Goal: Information Seeking & Learning: Learn about a topic

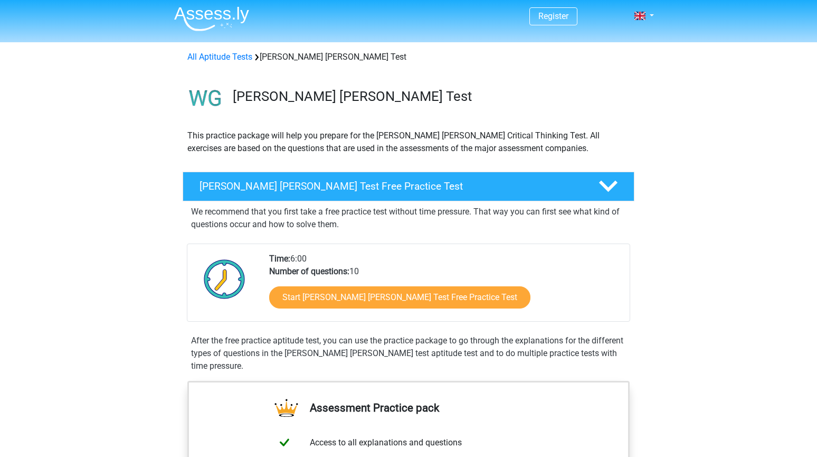
scroll to position [2, 0]
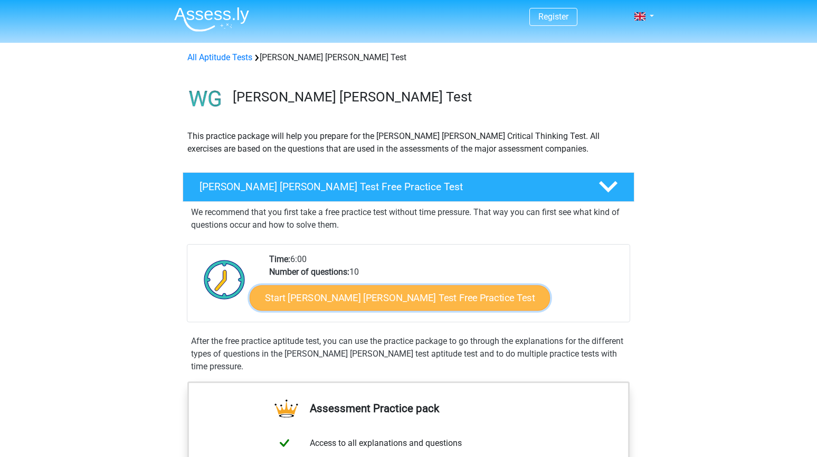
click at [351, 307] on link "Start Watson Glaser Test Free Practice Test" at bounding box center [400, 297] width 300 height 25
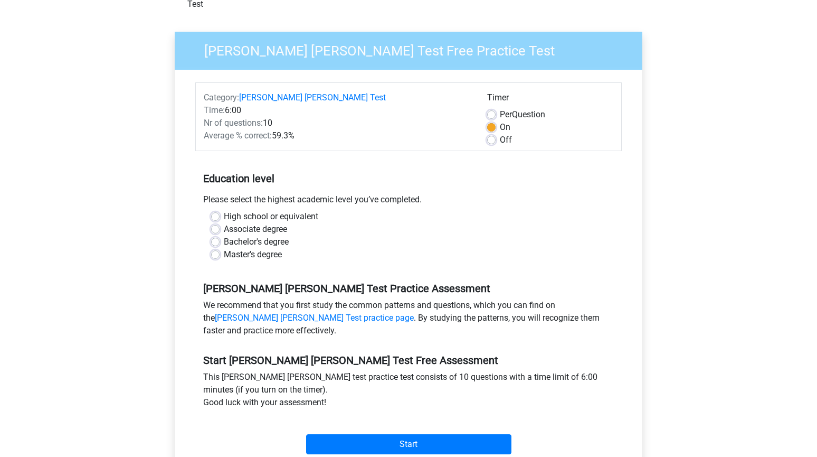
scroll to position [68, 0]
click at [264, 235] on label "Bachelor's degree" at bounding box center [256, 241] width 65 height 13
click at [220, 235] on input "Bachelor's degree" at bounding box center [215, 240] width 8 height 11
radio input "true"
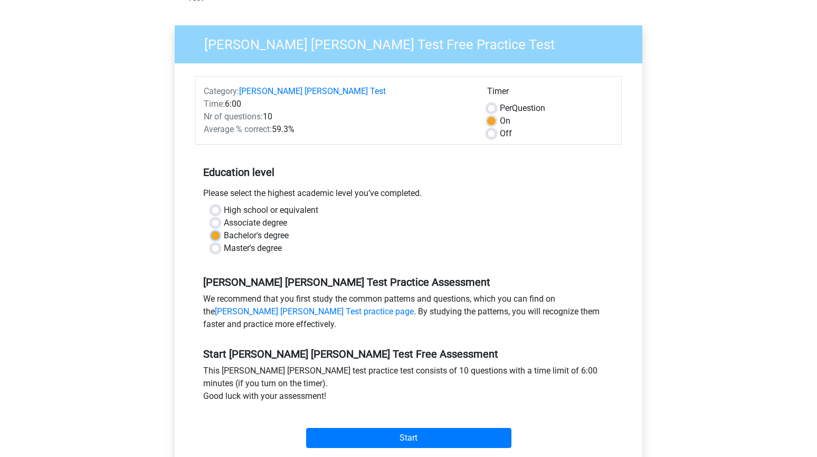
scroll to position [74, 0]
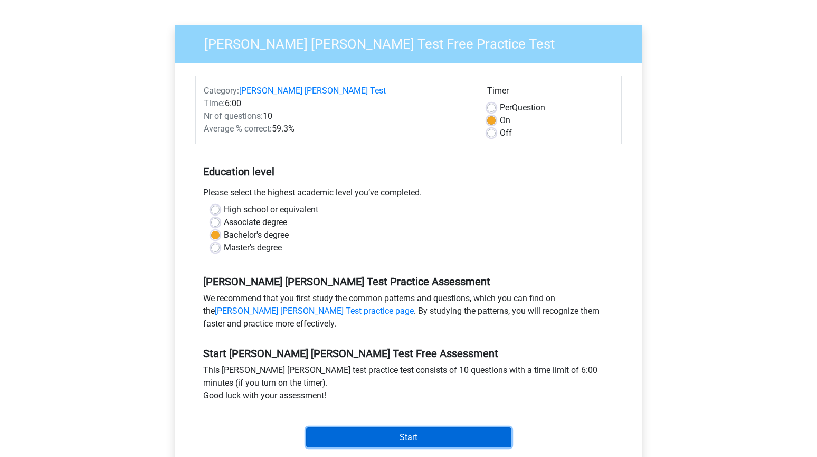
click at [329, 427] on input "Start" at bounding box center [408, 437] width 205 height 20
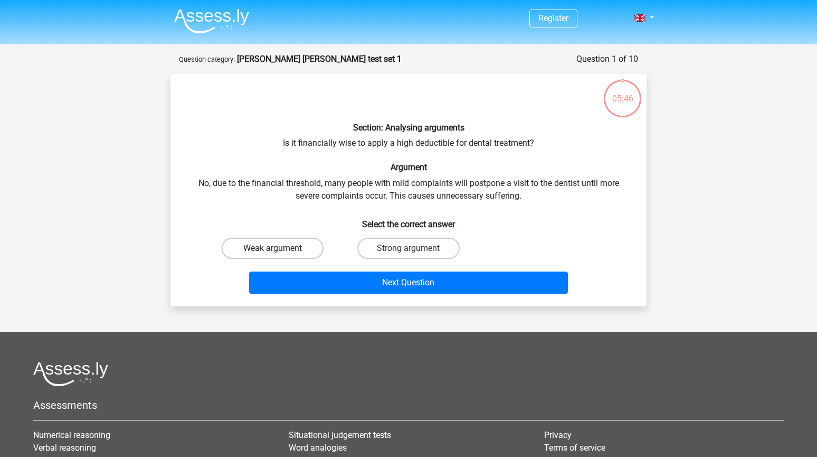
click at [281, 251] on label "Weak argument" at bounding box center [273, 248] width 102 height 21
click at [280, 251] on input "Weak argument" at bounding box center [276, 251] width 7 height 7
radio input "true"
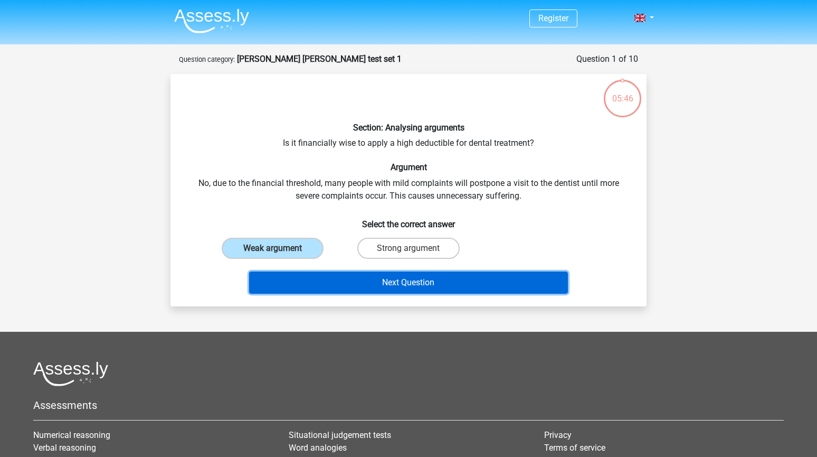
click at [288, 277] on button "Next Question" at bounding box center [408, 282] width 319 height 22
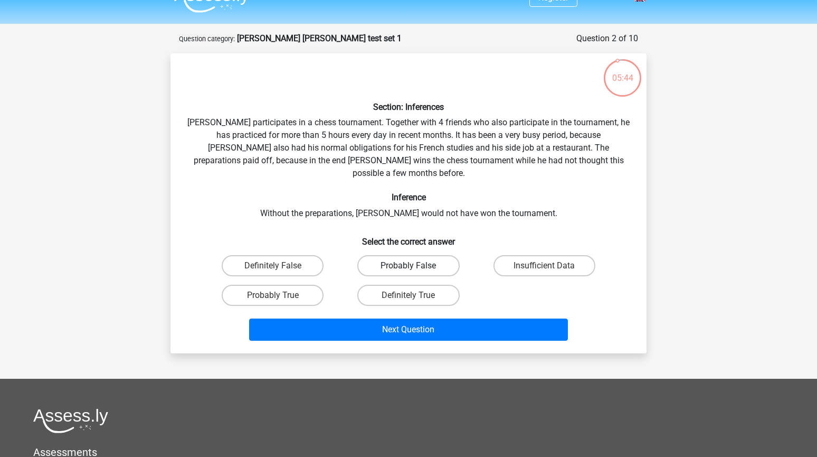
scroll to position [15, 0]
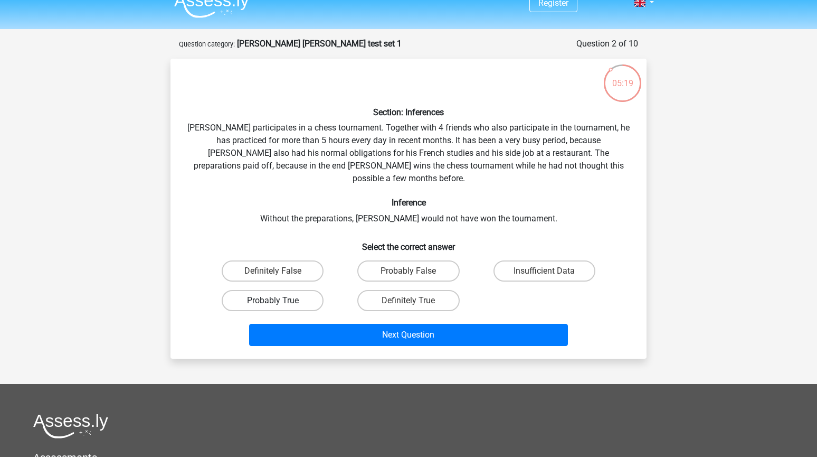
click at [310, 291] on label "Probably True" at bounding box center [273, 300] width 102 height 21
click at [280, 300] on input "Probably True" at bounding box center [276, 303] width 7 height 7
radio input "true"
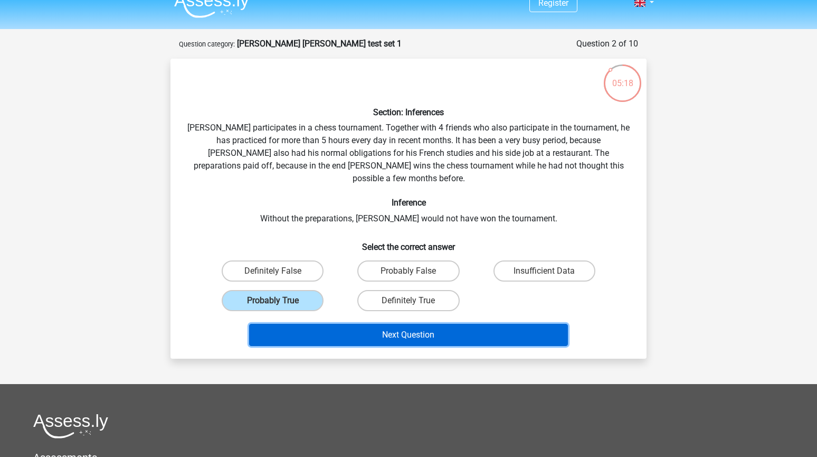
click at [308, 324] on button "Next Question" at bounding box center [408, 335] width 319 height 22
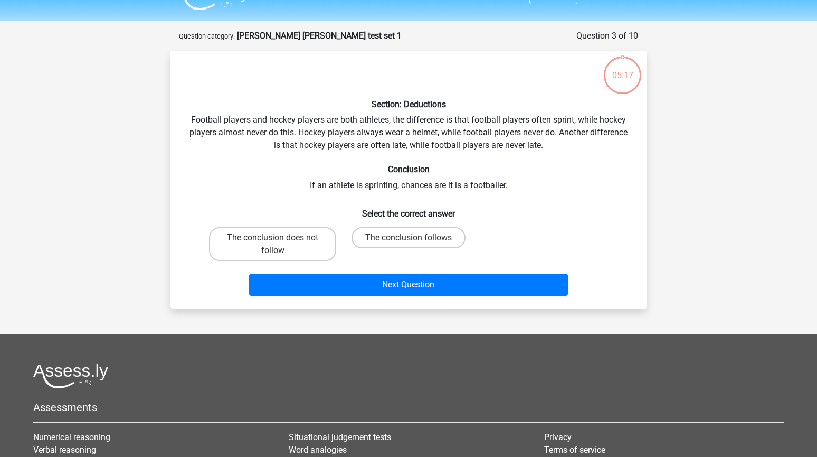
scroll to position [0, 0]
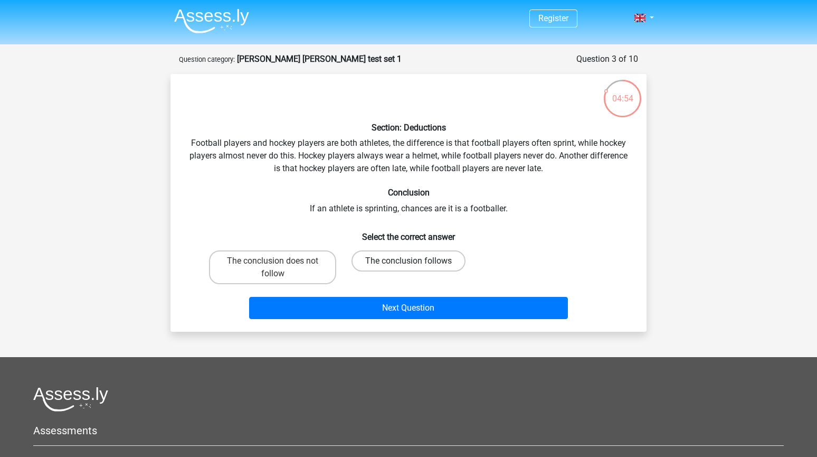
click at [385, 264] on label "The conclusion follows" at bounding box center [409, 260] width 114 height 21
click at [409, 264] on input "The conclusion follows" at bounding box center [412, 264] width 7 height 7
radio input "true"
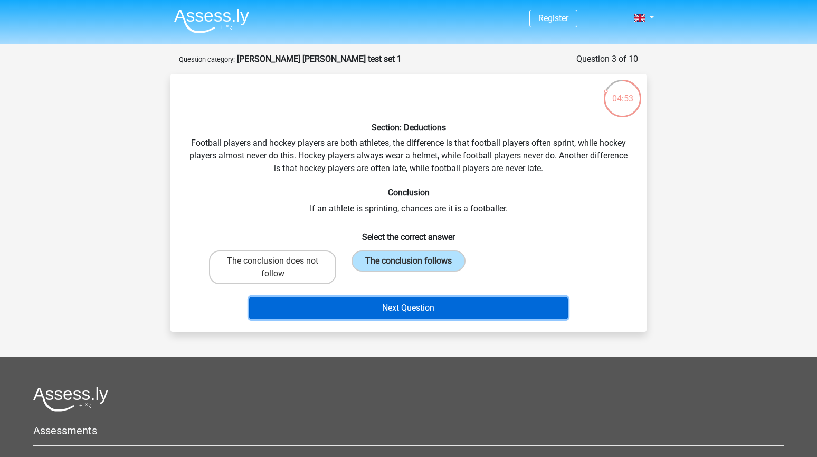
click at [375, 311] on button "Next Question" at bounding box center [408, 308] width 319 height 22
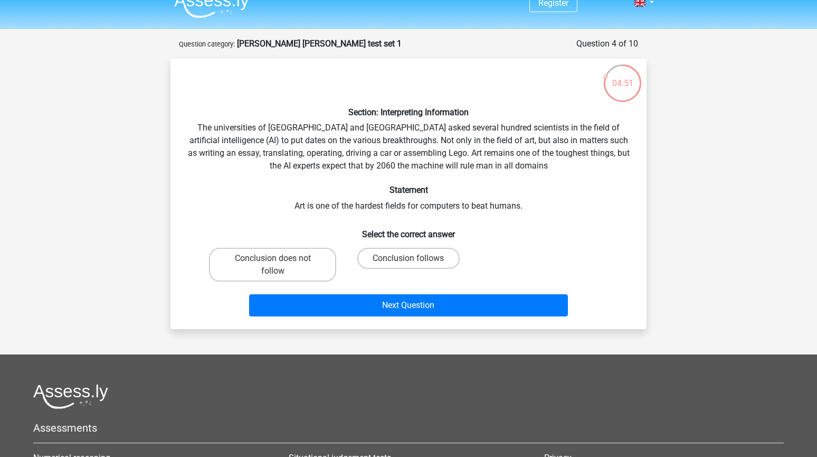
scroll to position [9, 0]
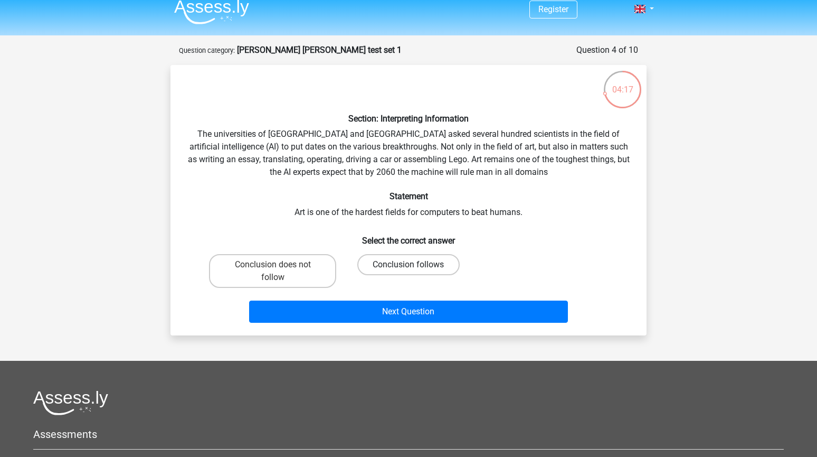
click at [410, 263] on div "Conclusion follows" at bounding box center [408, 271] width 127 height 34
click at [412, 261] on label "Conclusion follows" at bounding box center [408, 264] width 102 height 21
click at [412, 264] on input "Conclusion follows" at bounding box center [412, 267] width 7 height 7
radio input "true"
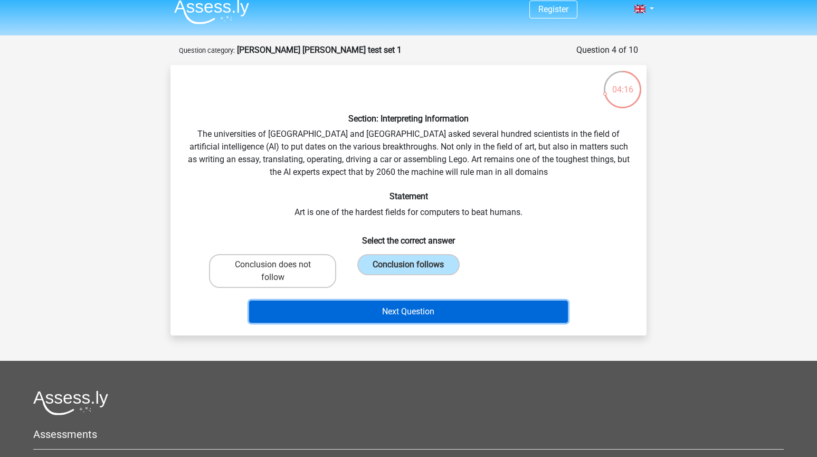
click at [407, 310] on button "Next Question" at bounding box center [408, 311] width 319 height 22
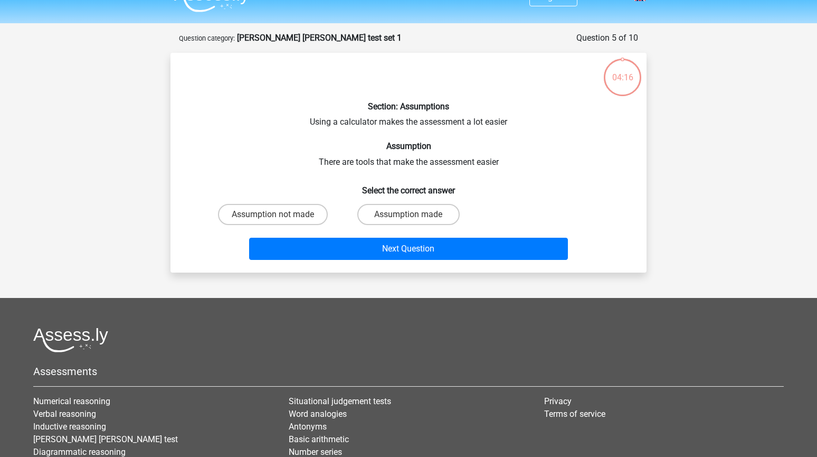
scroll to position [21, 0]
click at [376, 214] on label "Assumption made" at bounding box center [408, 214] width 102 height 21
click at [409, 215] on input "Assumption made" at bounding box center [412, 218] width 7 height 7
radio input "true"
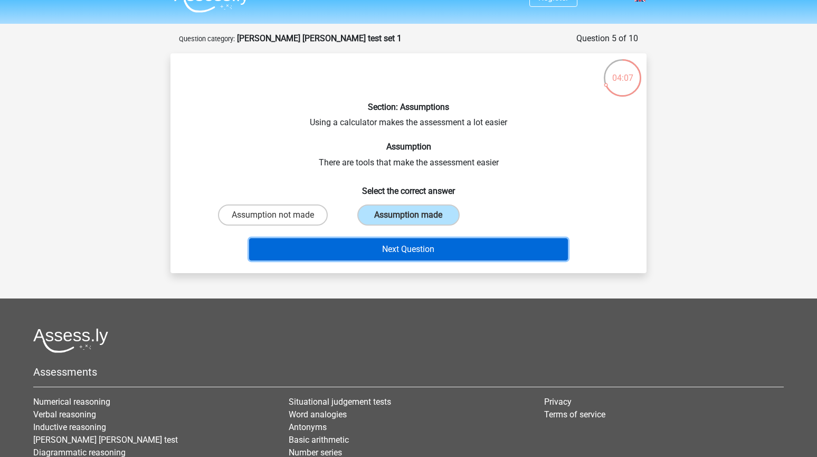
click at [371, 244] on button "Next Question" at bounding box center [408, 249] width 319 height 22
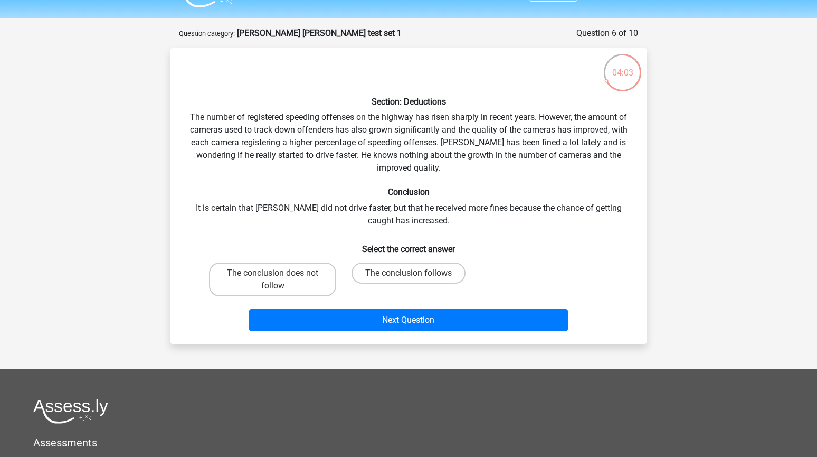
scroll to position [24, 0]
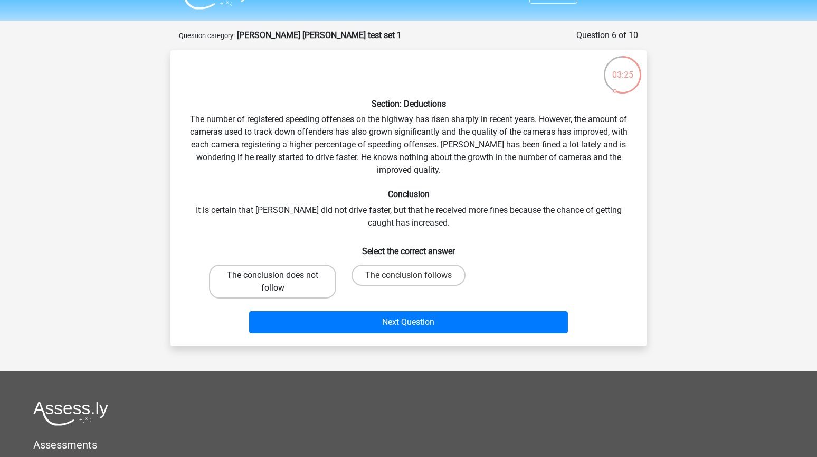
click at [279, 270] on label "The conclusion does not follow" at bounding box center [272, 281] width 127 height 34
click at [279, 275] on input "The conclusion does not follow" at bounding box center [276, 278] width 7 height 7
radio input "true"
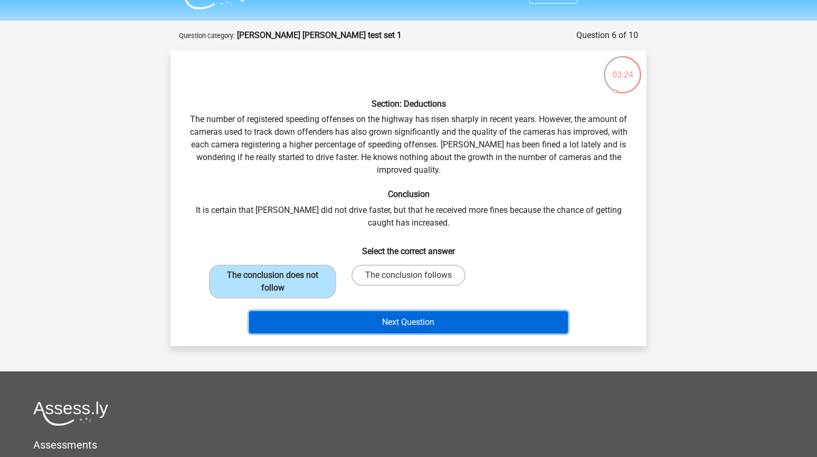
click at [288, 332] on button "Next Question" at bounding box center [408, 322] width 319 height 22
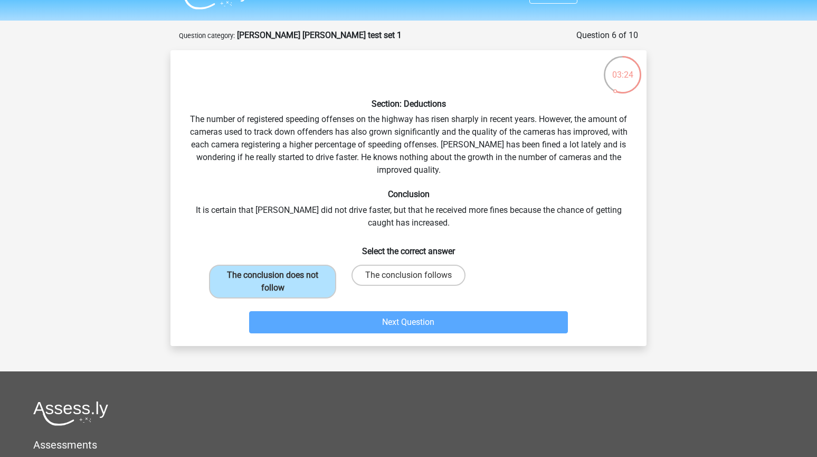
scroll to position [53, 0]
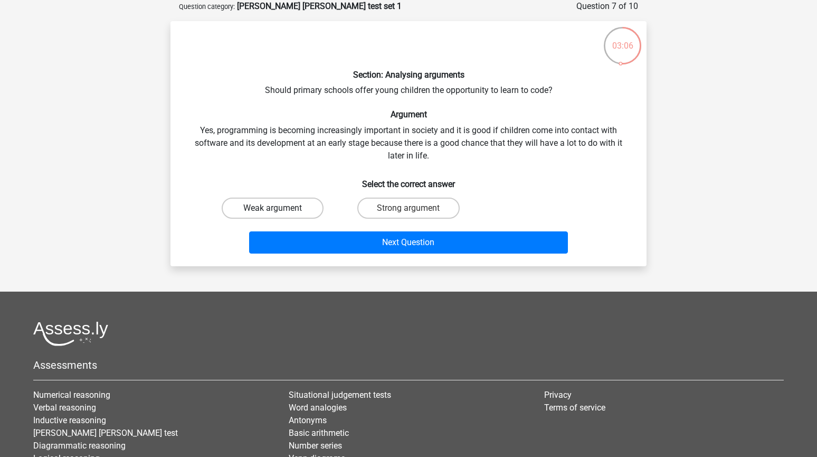
click at [301, 207] on label "Weak argument" at bounding box center [273, 207] width 102 height 21
click at [280, 208] on input "Weak argument" at bounding box center [276, 211] width 7 height 7
radio input "true"
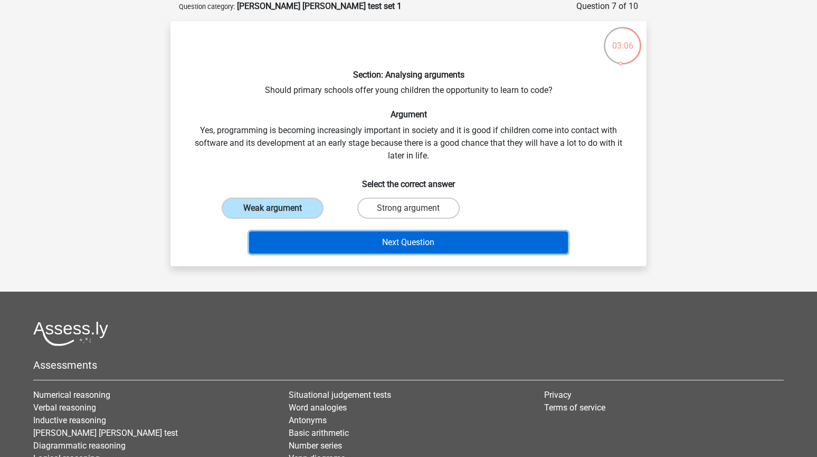
click at [307, 243] on button "Next Question" at bounding box center [408, 242] width 319 height 22
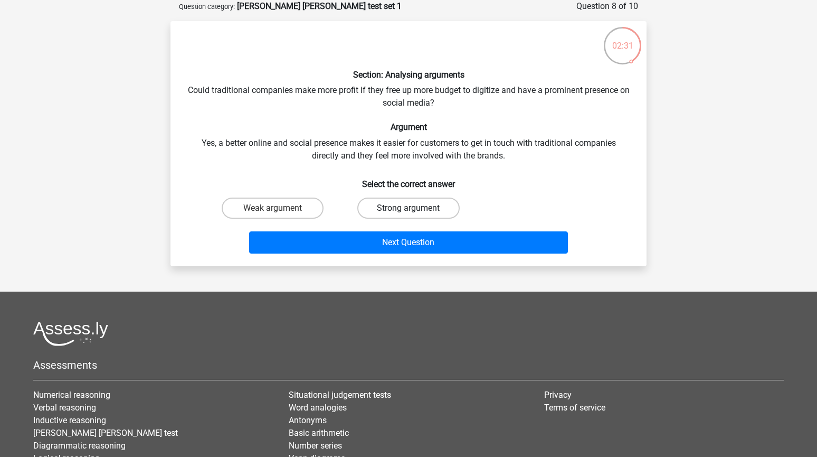
click at [386, 207] on label "Strong argument" at bounding box center [408, 207] width 102 height 21
click at [409, 208] on input "Strong argument" at bounding box center [412, 211] width 7 height 7
radio input "true"
click at [263, 207] on label "Weak argument" at bounding box center [273, 207] width 102 height 21
click at [273, 208] on input "Weak argument" at bounding box center [276, 211] width 7 height 7
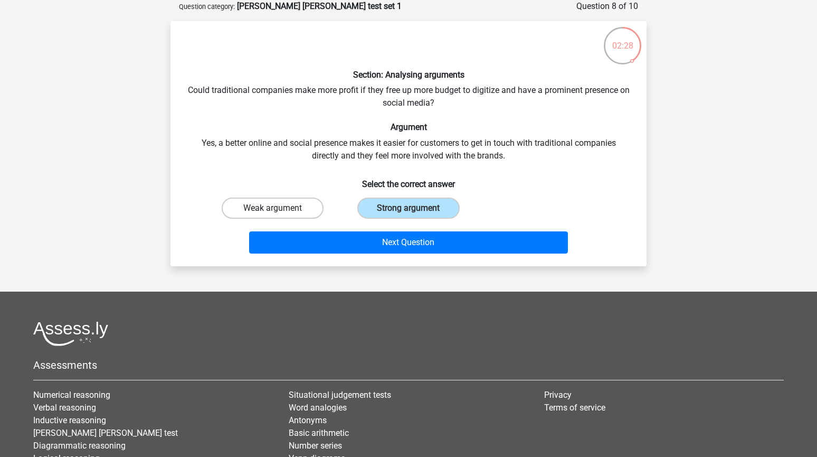
radio input "true"
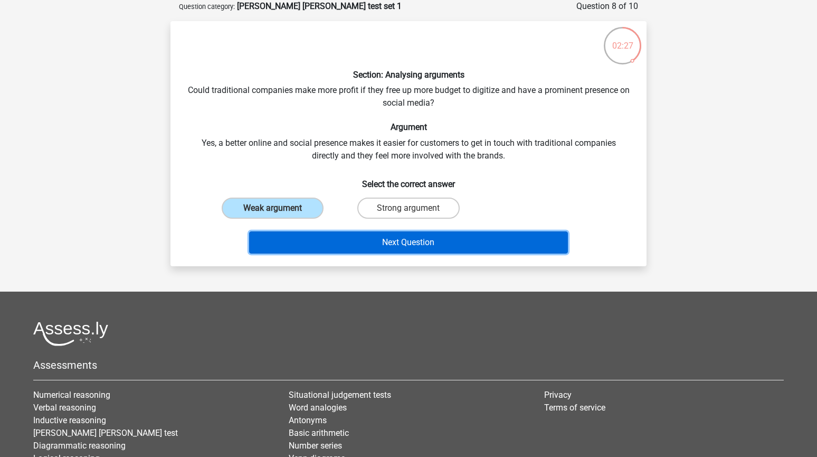
click at [301, 238] on button "Next Question" at bounding box center [408, 242] width 319 height 22
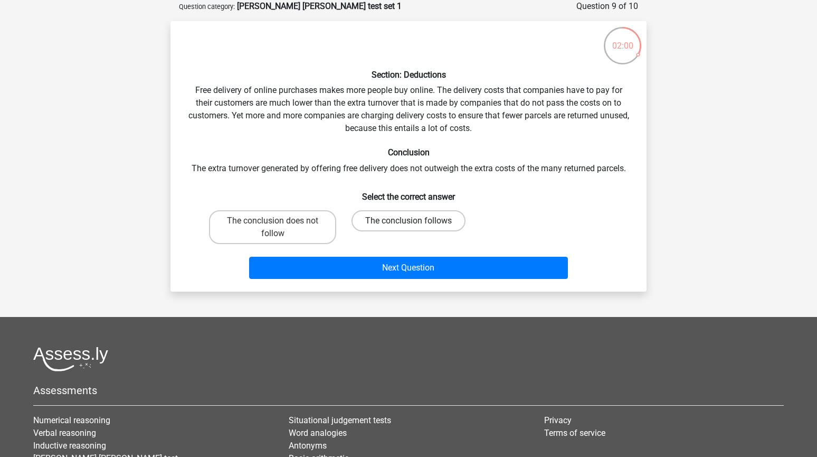
click at [403, 219] on label "The conclusion follows" at bounding box center [409, 220] width 114 height 21
click at [409, 221] on input "The conclusion follows" at bounding box center [412, 224] width 7 height 7
radio input "true"
click at [409, 279] on div "Next Question" at bounding box center [408, 270] width 407 height 26
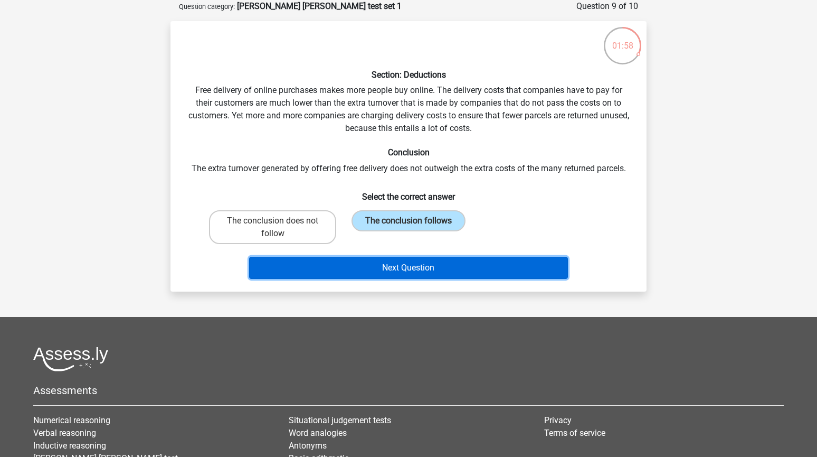
click at [409, 269] on button "Next Question" at bounding box center [408, 268] width 319 height 22
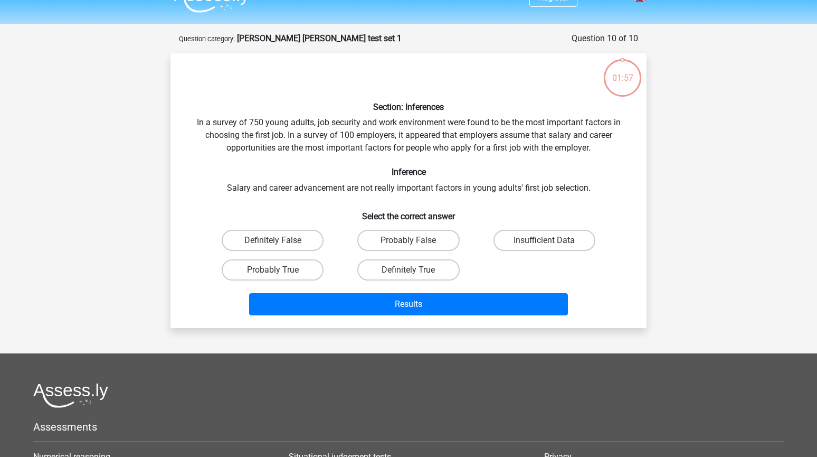
scroll to position [0, 0]
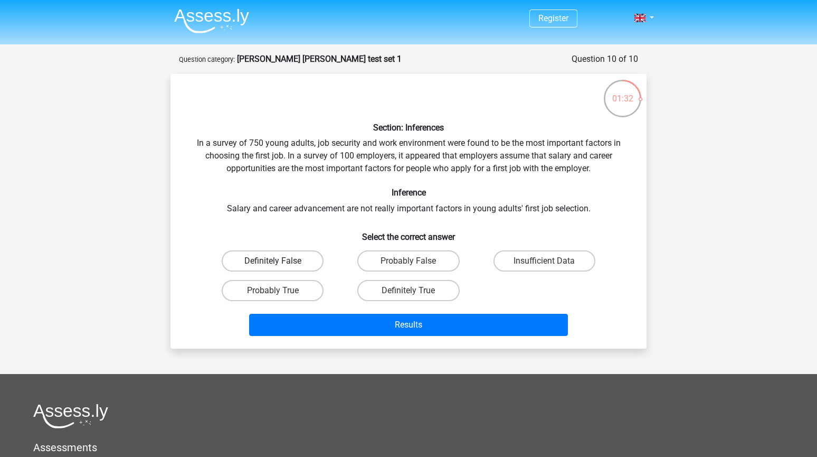
click at [280, 258] on label "Definitely False" at bounding box center [273, 260] width 102 height 21
click at [280, 261] on input "Definitely False" at bounding box center [276, 264] width 7 height 7
radio input "true"
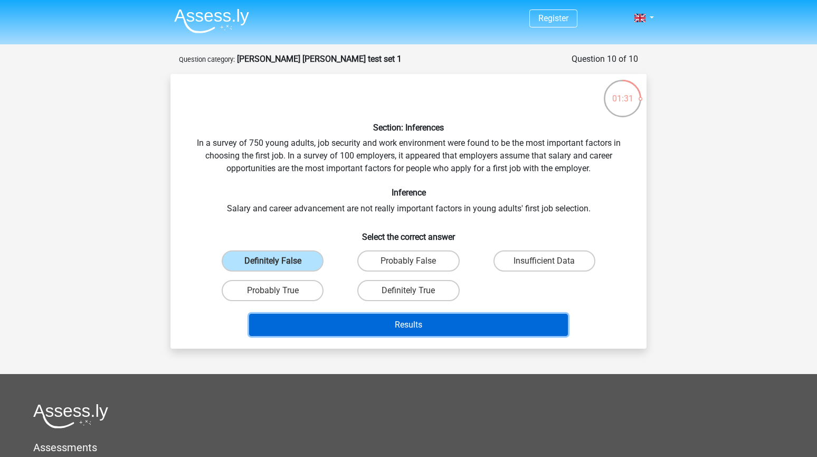
click at [333, 321] on button "Results" at bounding box center [408, 325] width 319 height 22
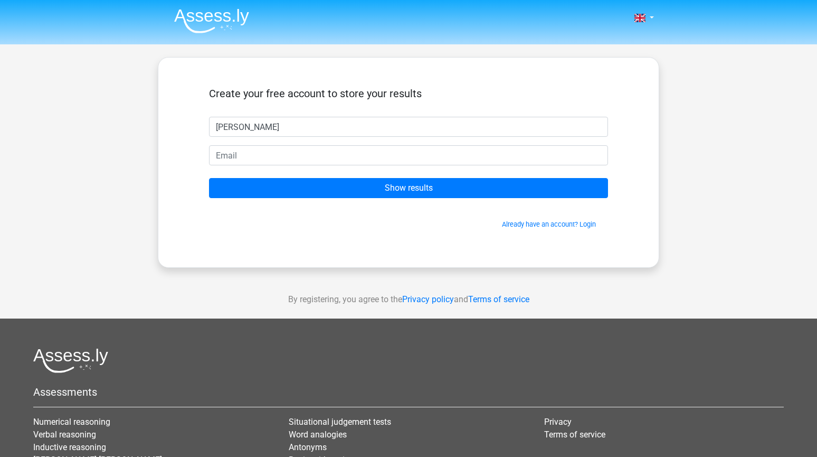
type input "Chloe"
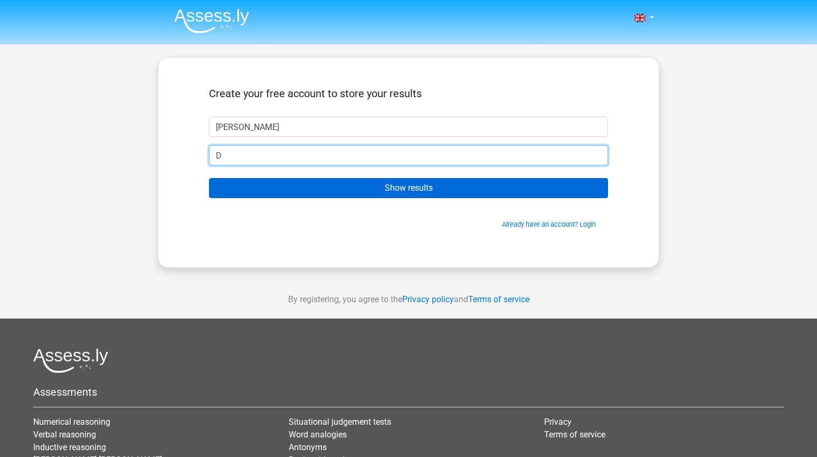
type input "D"
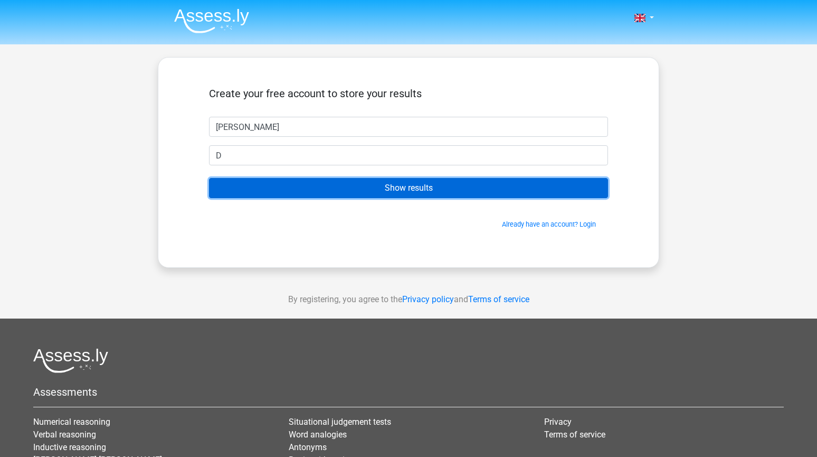
click at [347, 186] on input "Show results" at bounding box center [408, 188] width 399 height 20
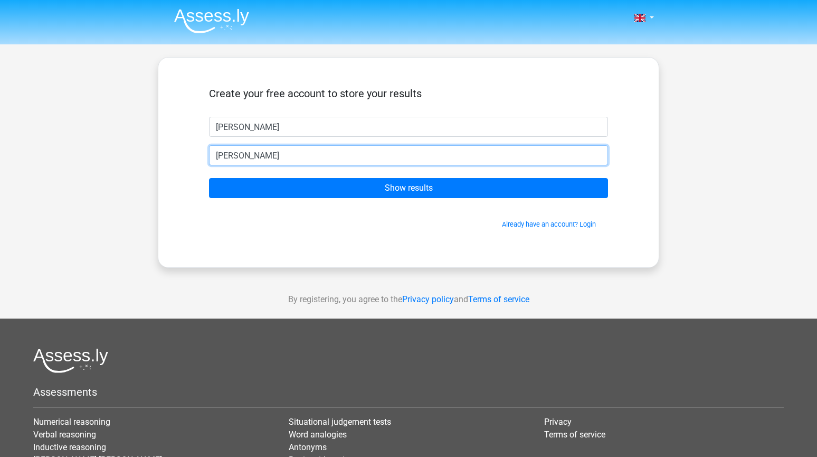
type input "satoko.mii1002@gmail.com"
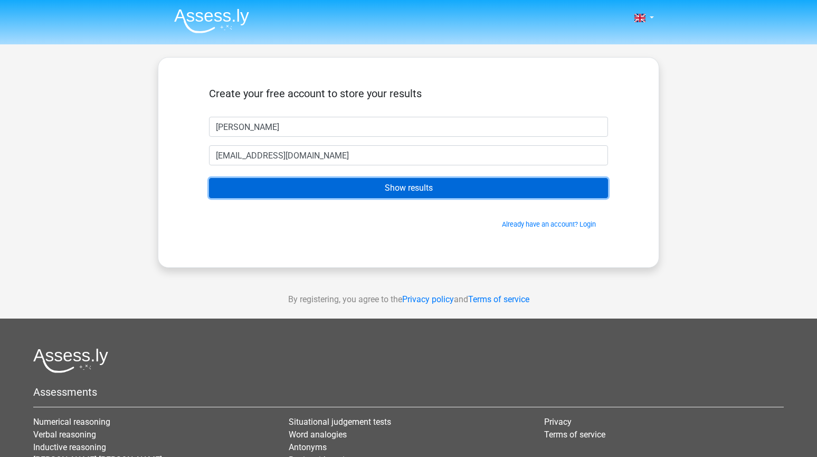
click at [259, 191] on input "Show results" at bounding box center [408, 188] width 399 height 20
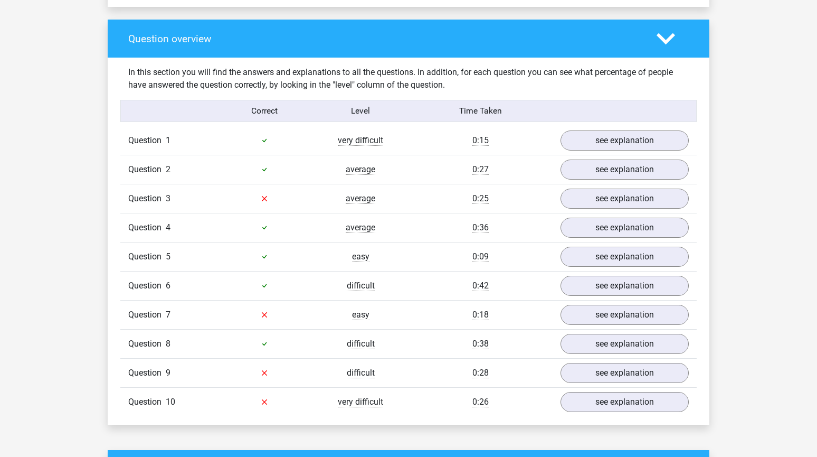
scroll to position [768, 0]
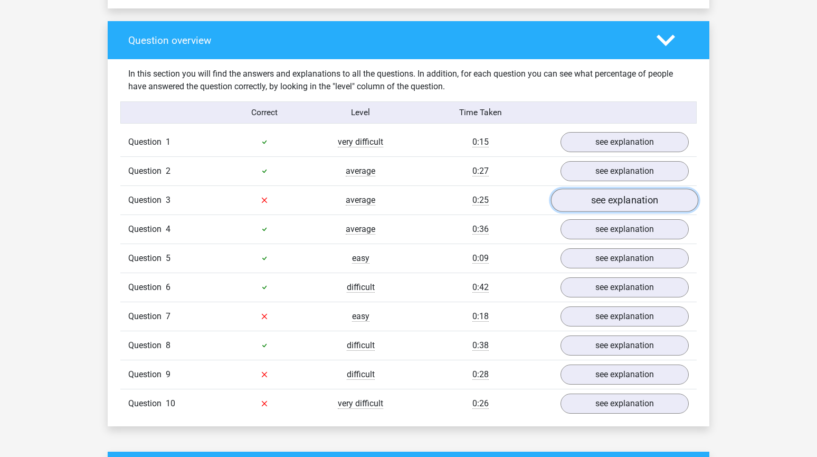
click at [587, 198] on link "see explanation" at bounding box center [624, 199] width 147 height 23
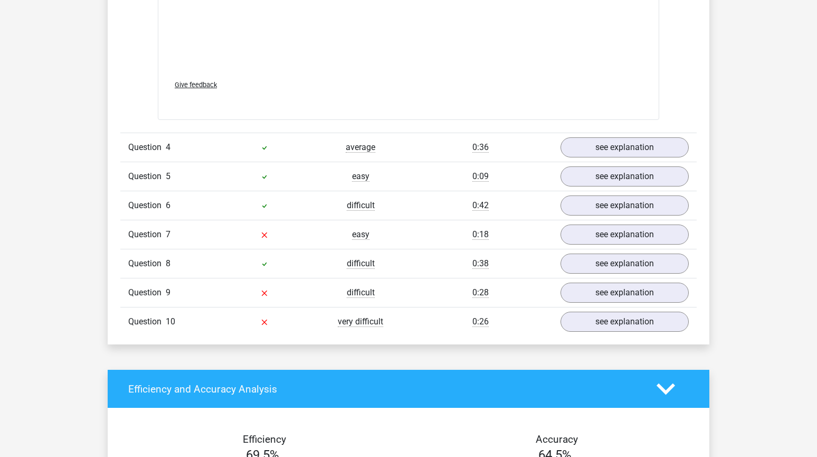
scroll to position [1420, 0]
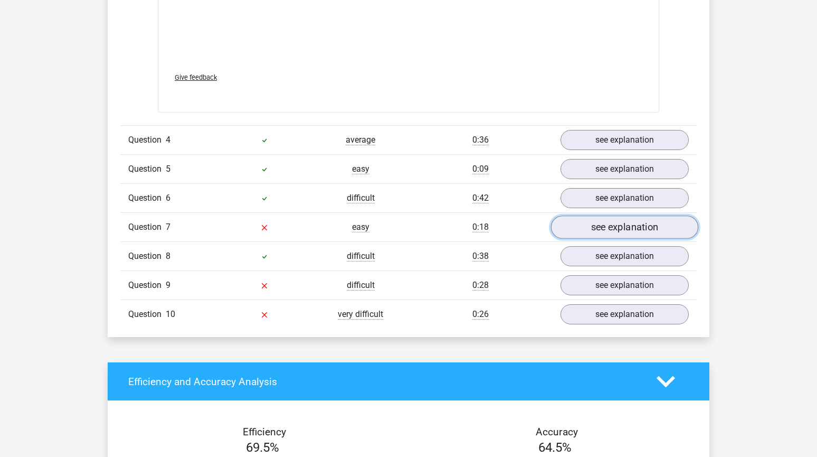
click at [612, 225] on link "see explanation" at bounding box center [624, 226] width 147 height 23
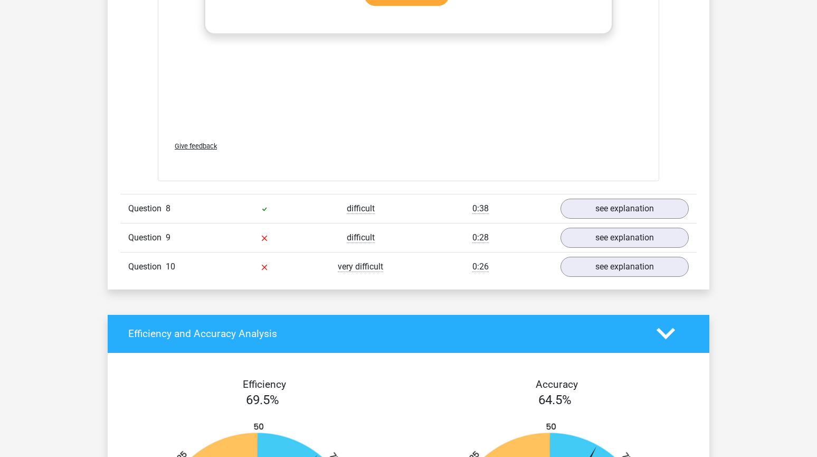
scroll to position [2064, 0]
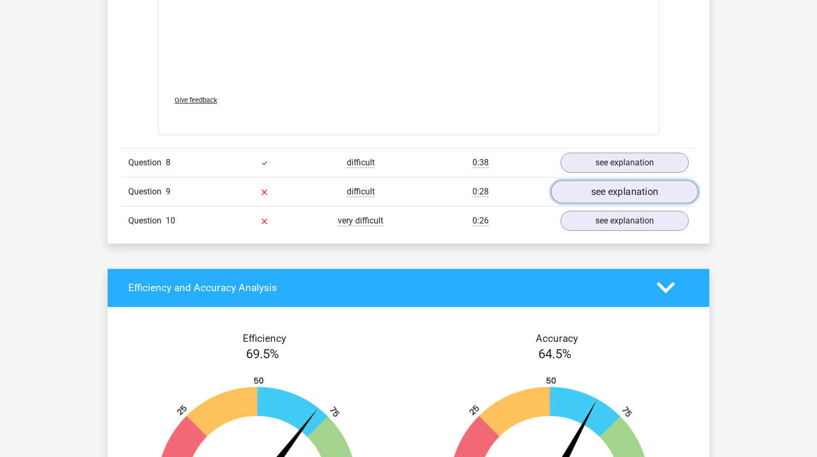
click at [580, 180] on link "see explanation" at bounding box center [624, 191] width 147 height 23
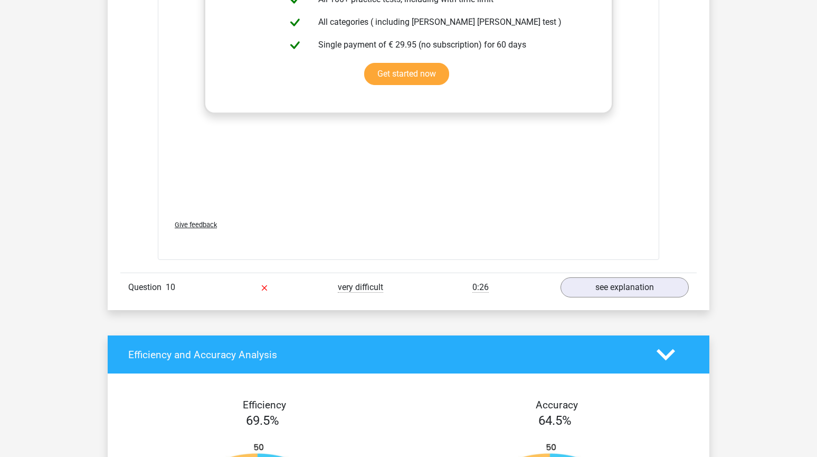
scroll to position [2614, 0]
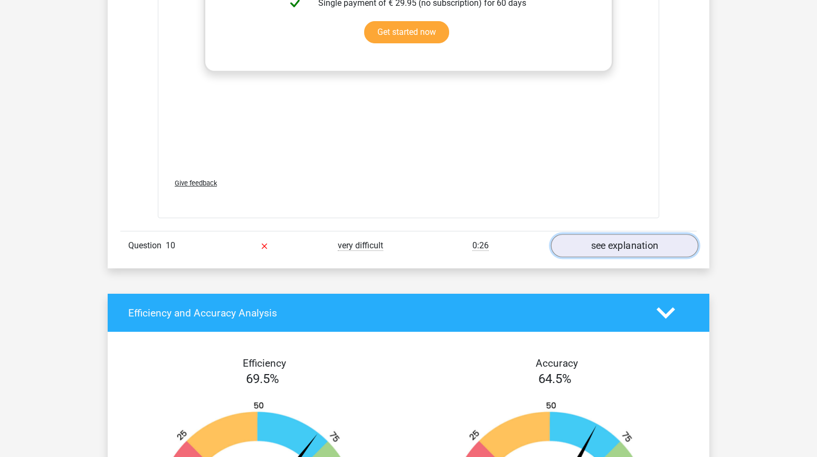
click at [569, 236] on link "see explanation" at bounding box center [624, 245] width 147 height 23
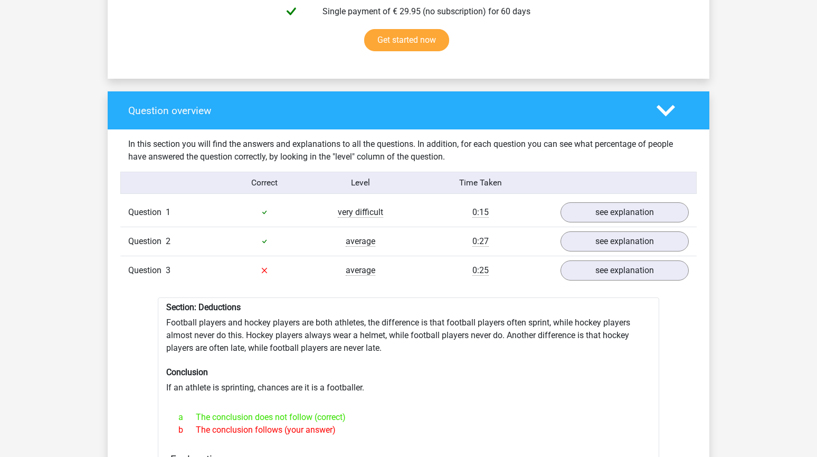
scroll to position [697, 0]
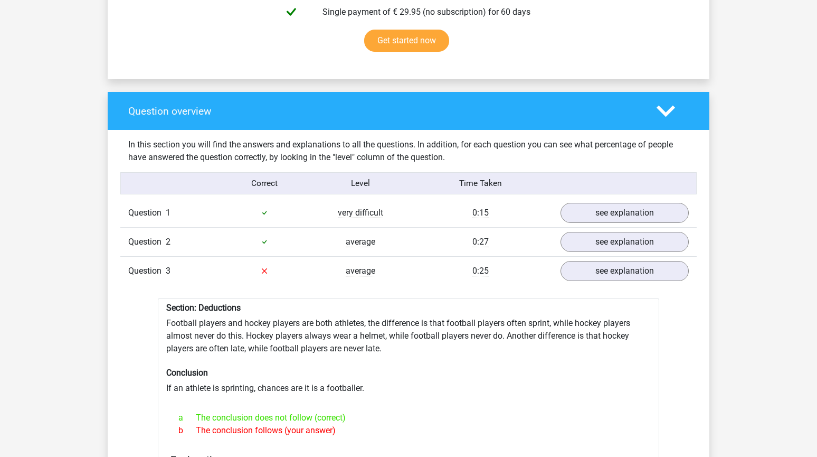
click at [195, 264] on div "Question 3" at bounding box center [168, 270] width 96 height 13
click at [155, 264] on span "Question" at bounding box center [146, 270] width 37 height 13
click at [578, 263] on link "see explanation" at bounding box center [624, 270] width 147 height 23
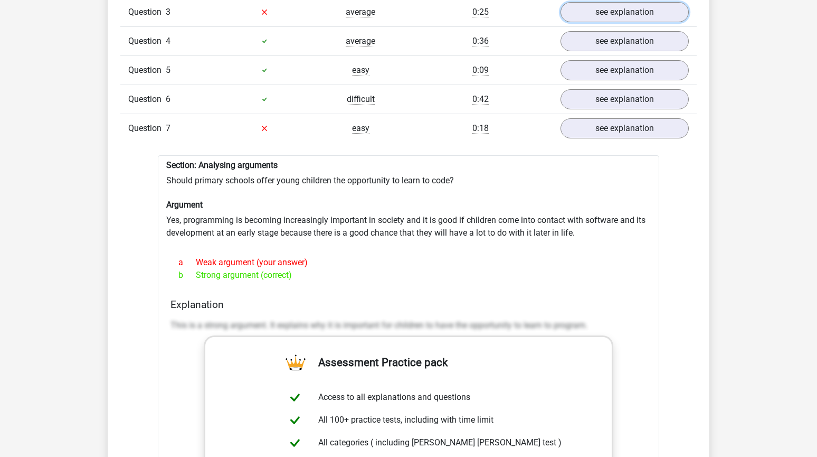
scroll to position [927, 0]
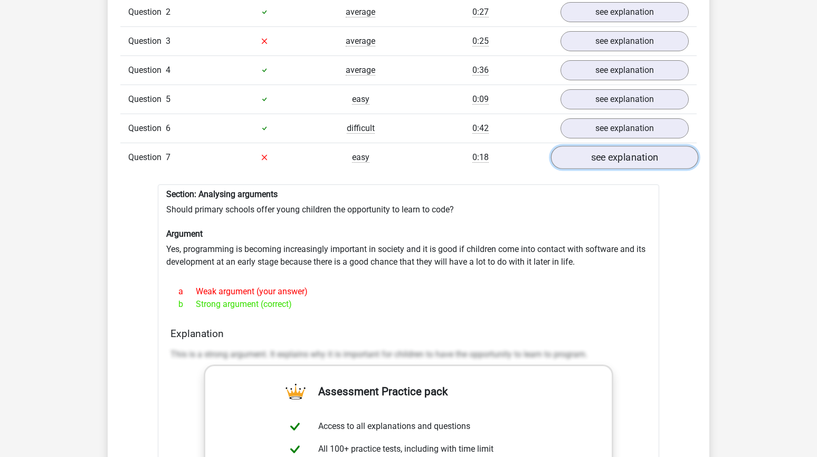
click at [585, 146] on link "see explanation" at bounding box center [624, 157] width 147 height 23
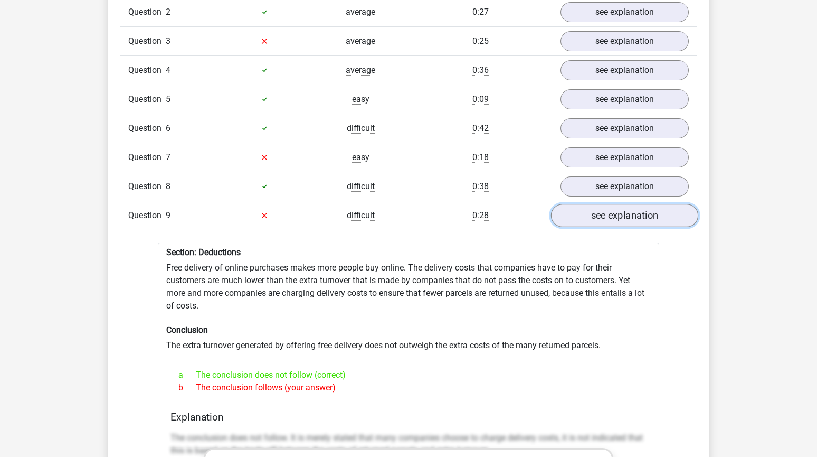
click at [605, 210] on link "see explanation" at bounding box center [624, 215] width 147 height 23
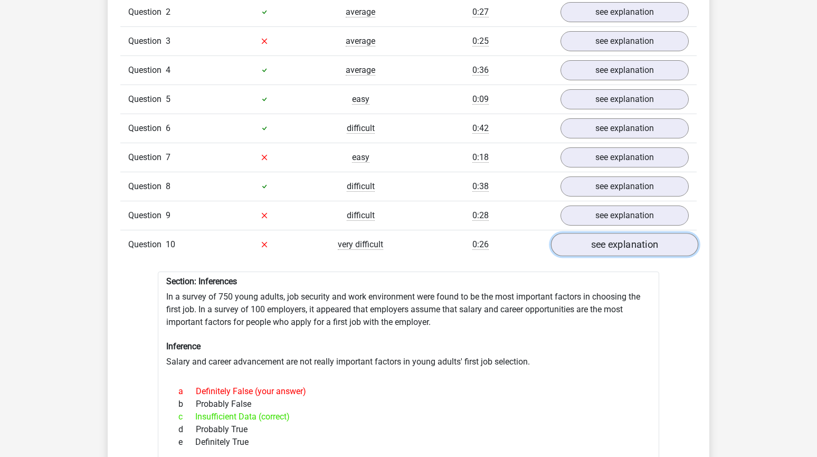
click at [609, 236] on link "see explanation" at bounding box center [624, 244] width 147 height 23
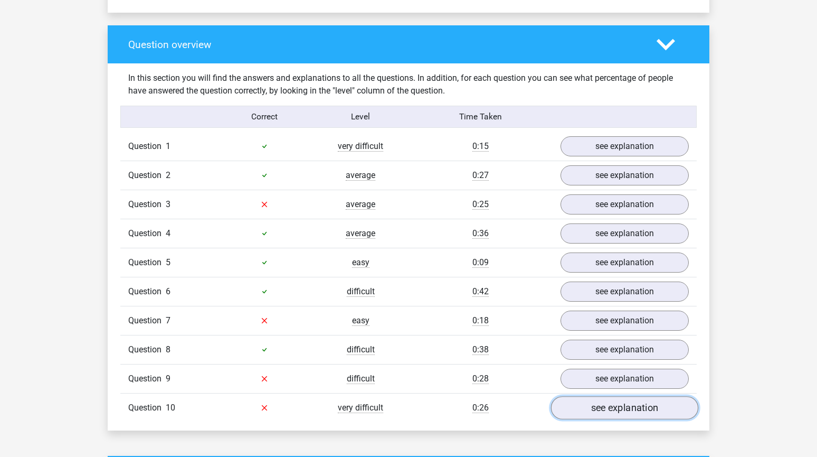
scroll to position [762, 0]
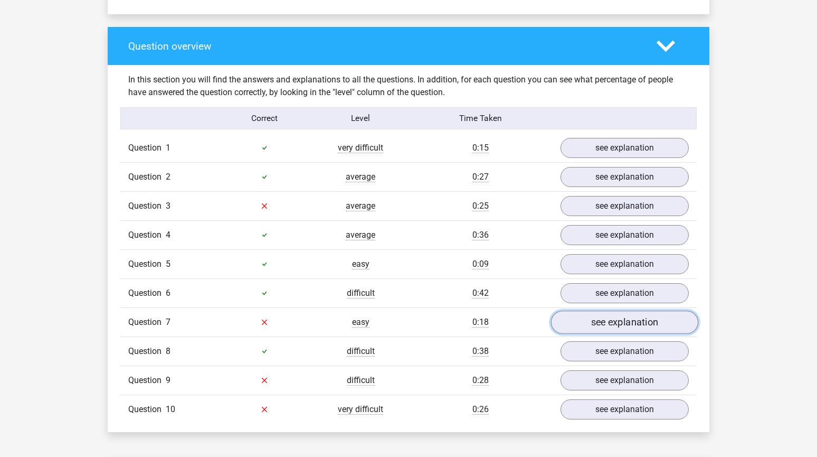
click at [594, 318] on link "see explanation" at bounding box center [624, 321] width 147 height 23
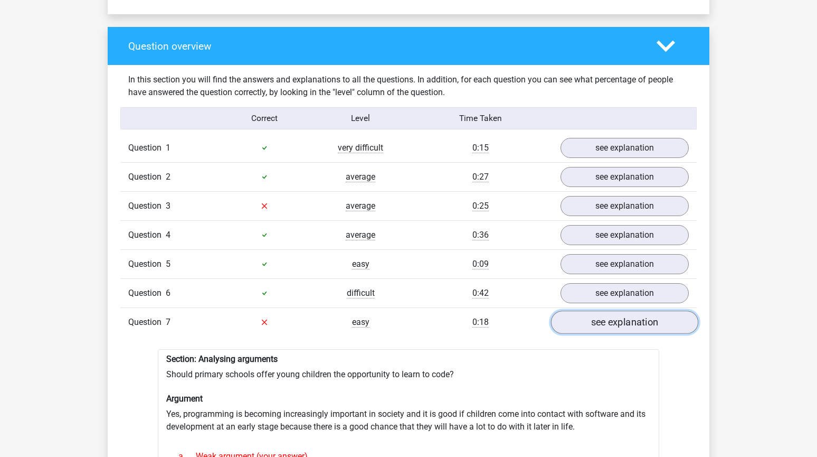
scroll to position [913, 0]
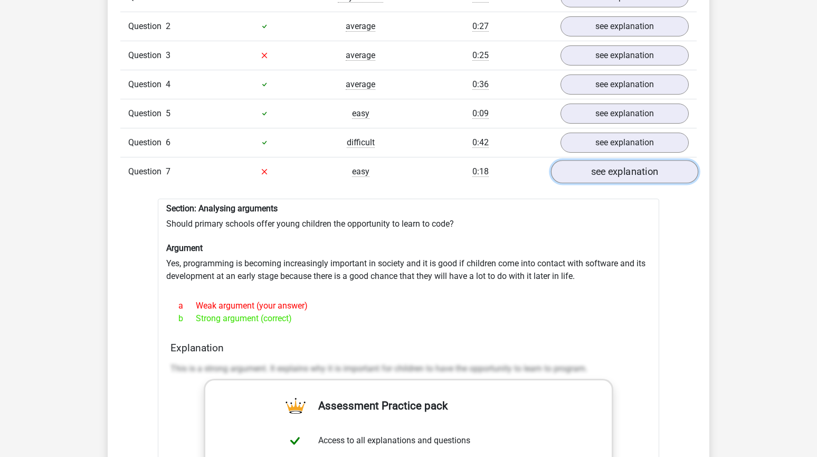
click at [594, 168] on link "see explanation" at bounding box center [624, 171] width 147 height 23
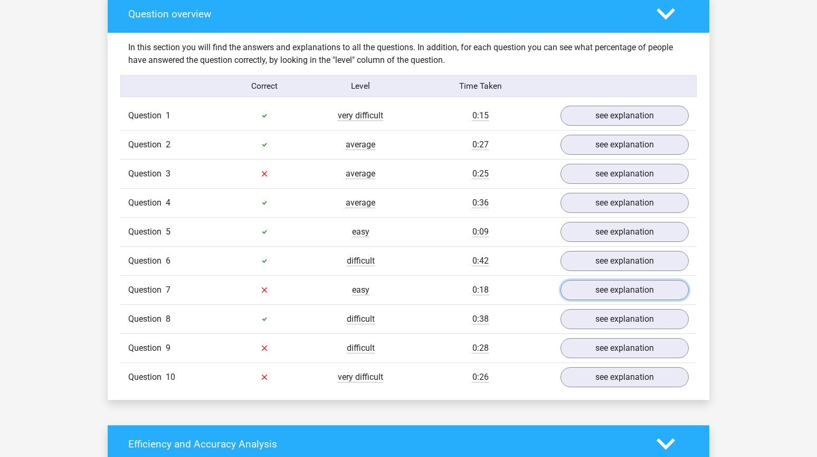
scroll to position [799, 0]
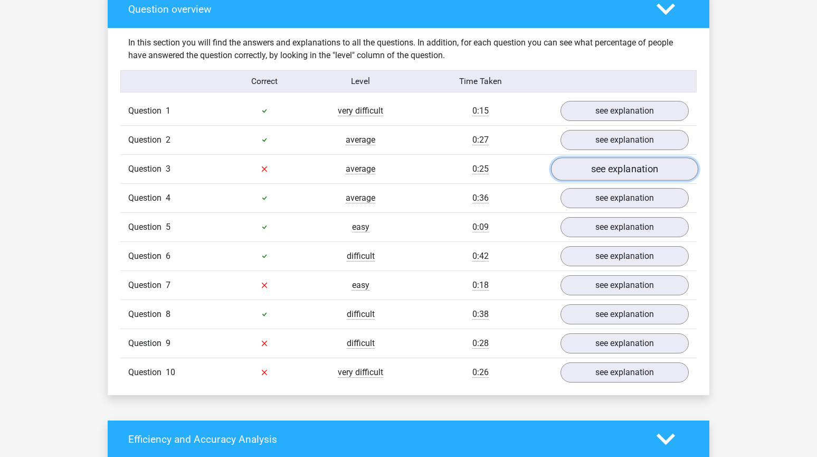
click at [598, 158] on link "see explanation" at bounding box center [624, 168] width 147 height 23
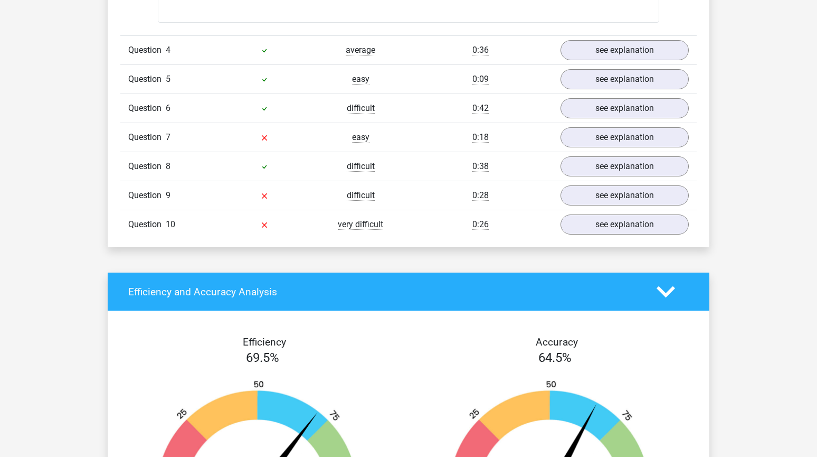
scroll to position [1494, 0]
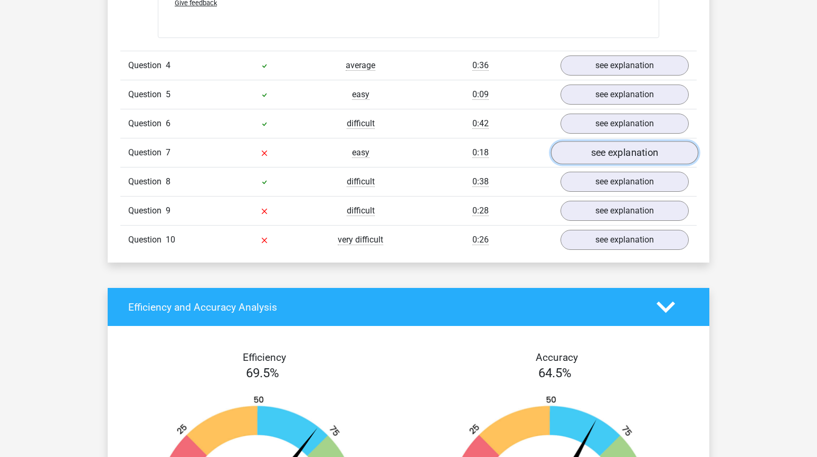
click at [583, 146] on link "see explanation" at bounding box center [624, 152] width 147 height 23
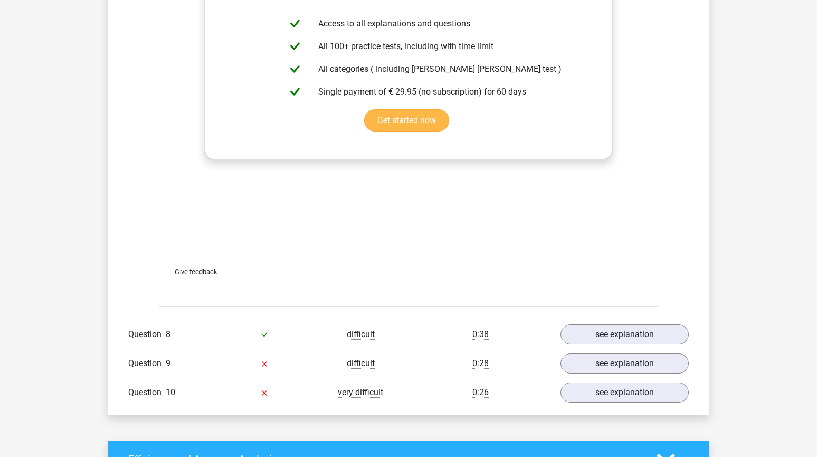
scroll to position [2075, 0]
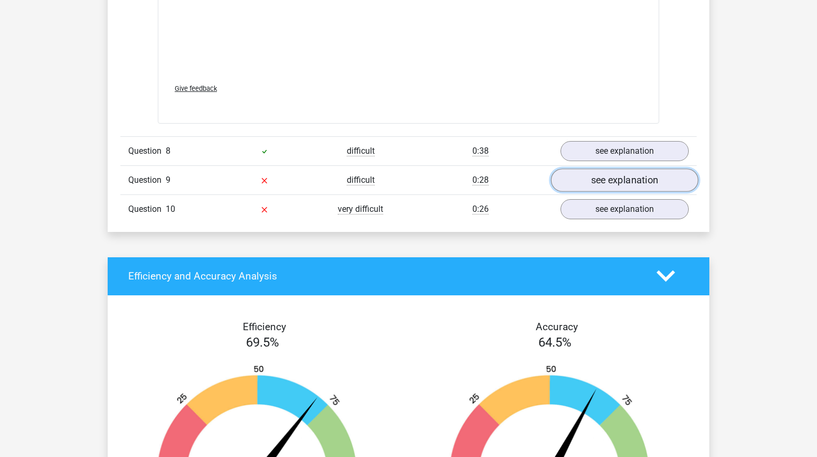
click at [675, 172] on link "see explanation" at bounding box center [624, 179] width 147 height 23
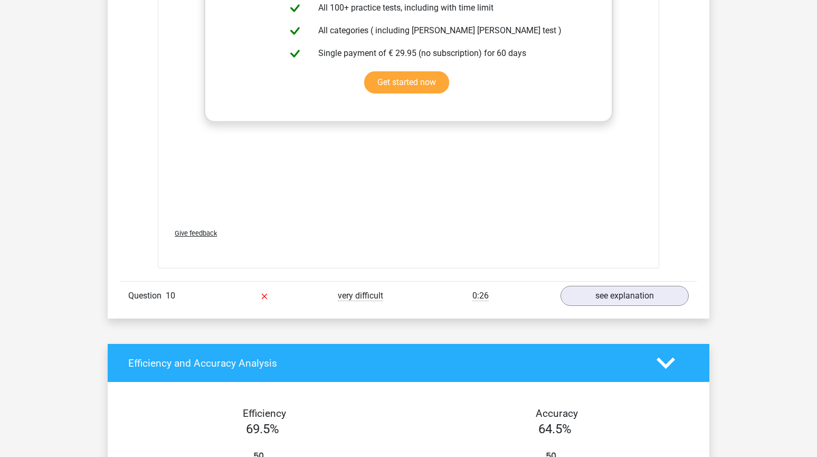
scroll to position [2585, 0]
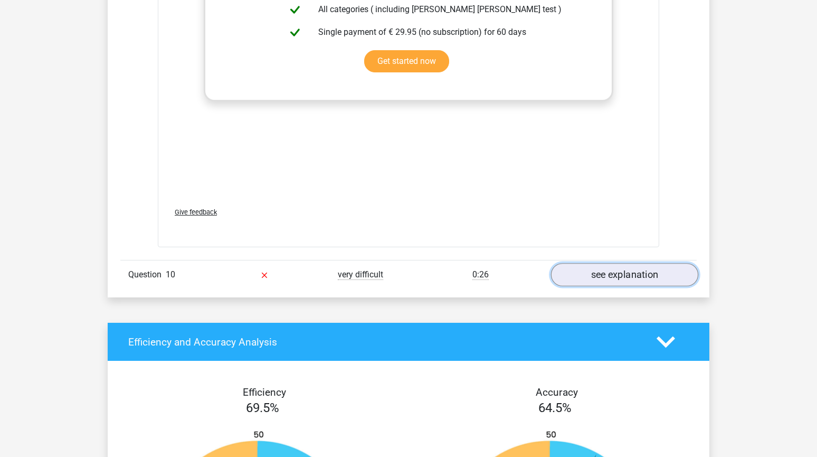
click at [650, 263] on link "see explanation" at bounding box center [624, 274] width 147 height 23
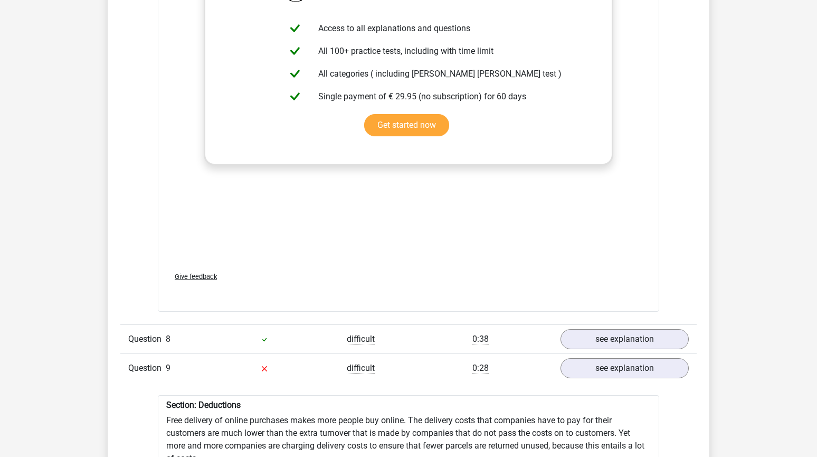
scroll to position [1883, 0]
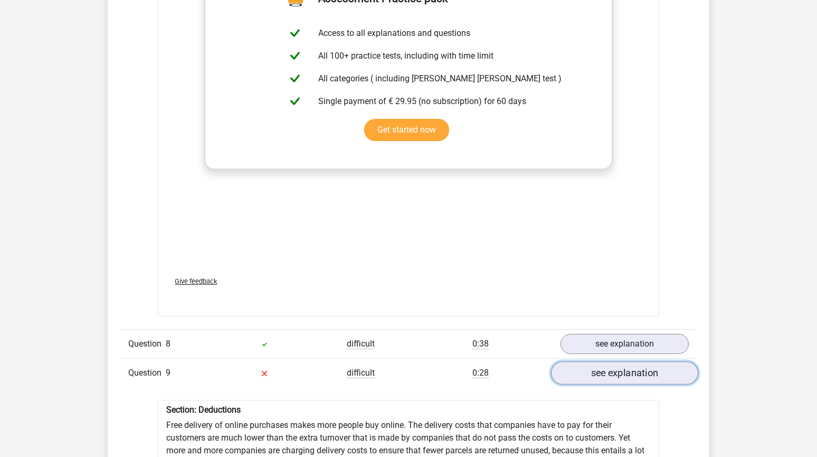
click at [569, 361] on link "see explanation" at bounding box center [624, 372] width 147 height 23
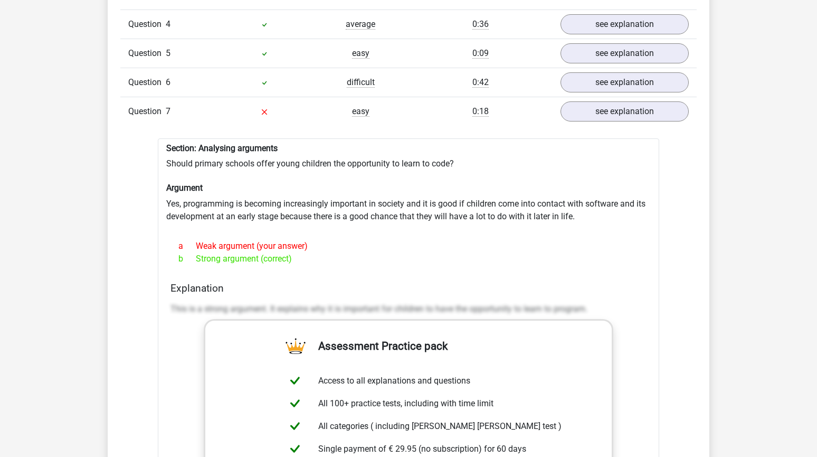
scroll to position [1534, 0]
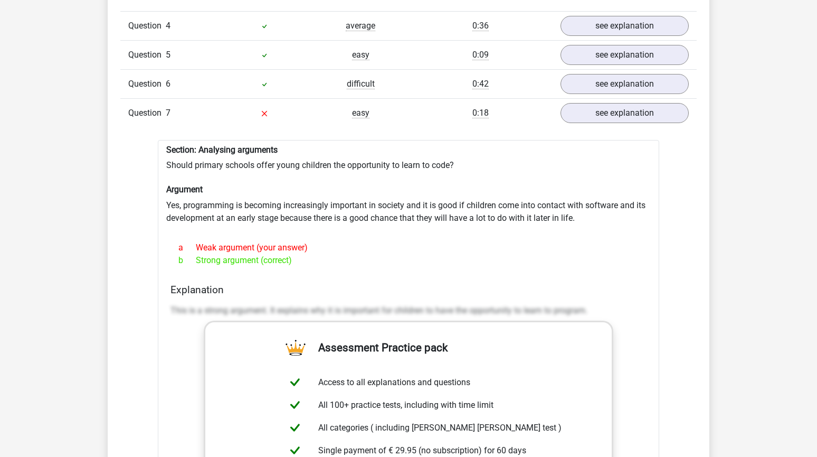
drag, startPoint x: 166, startPoint y: 139, endPoint x: 317, endPoint y: 250, distance: 186.8
click at [317, 250] on div "Section: Analysing arguments Should primary schools offer young children the op…" at bounding box center [408, 402] width 501 height 525
copy div "Section: Analysing arguments Should primary schools offer young children the op…"
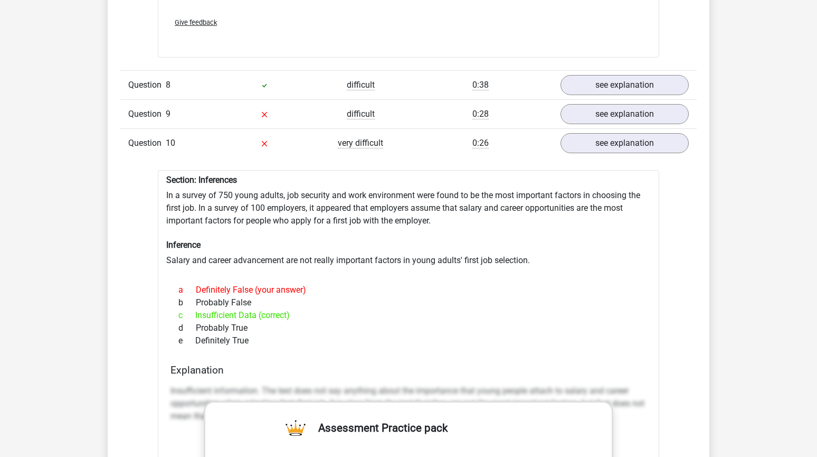
scroll to position [2253, 0]
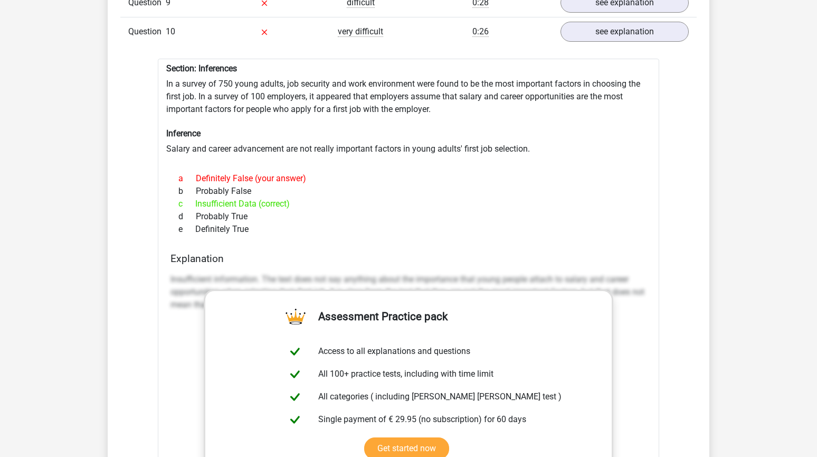
drag, startPoint x: 281, startPoint y: 224, endPoint x: 162, endPoint y: 62, distance: 201.5
click at [162, 62] on div "Section: Inferences In a survey of 750 young adults, job security and work envi…" at bounding box center [408, 347] width 501 height 576
copy div "Section: Inferences In a survey of 750 young adults, job security and work envi…"
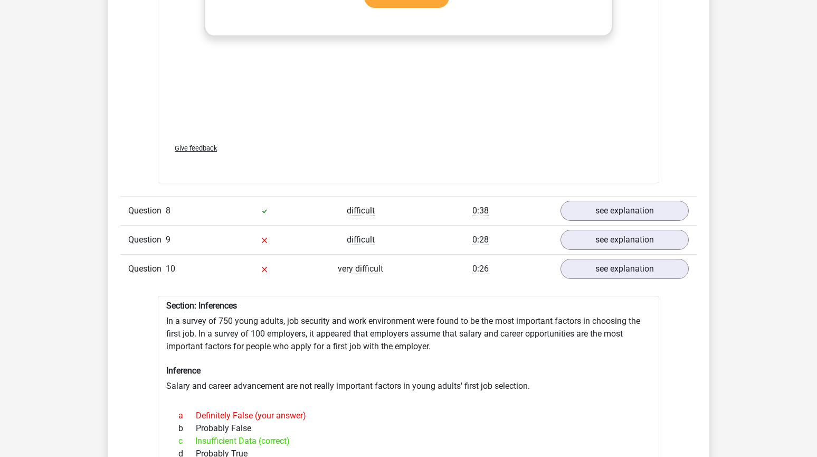
scroll to position [1998, 0]
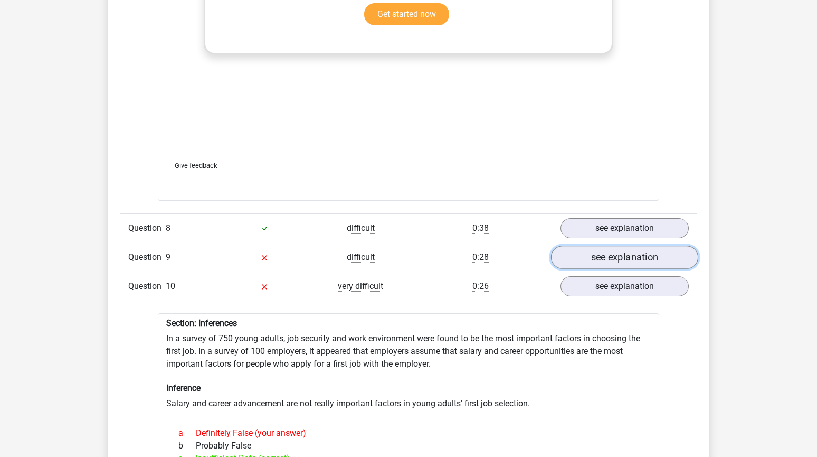
click at [577, 245] on link "see explanation" at bounding box center [624, 256] width 147 height 23
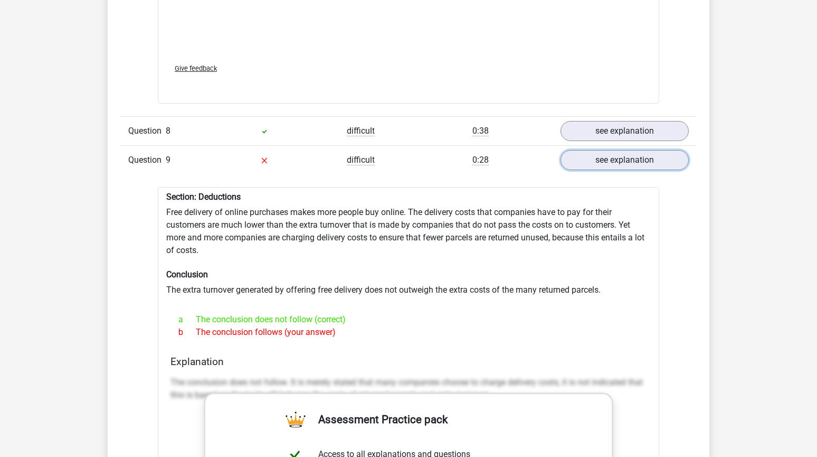
scroll to position [2105, 0]
